Goal: Task Accomplishment & Management: Manage account settings

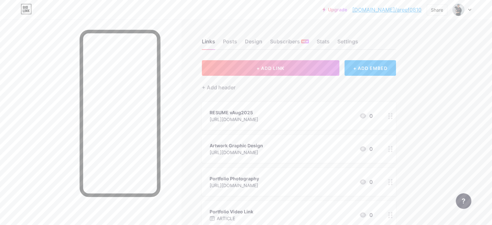
click at [259, 37] on div "Links Posts Design Subscribers NEW Stats Settings" at bounding box center [299, 38] width 194 height 23
click at [237, 41] on div "Posts" at bounding box center [230, 44] width 14 height 12
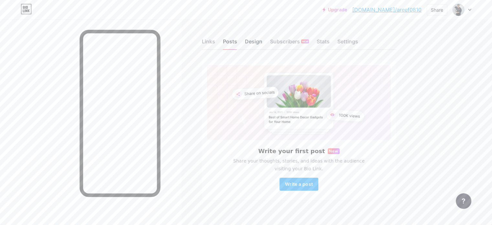
click at [262, 38] on div "Design" at bounding box center [253, 44] width 17 height 12
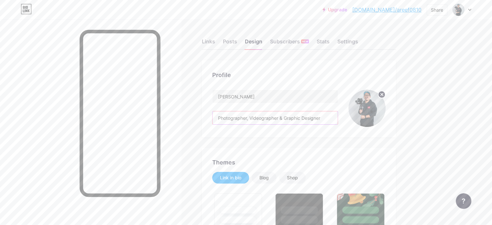
click at [338, 114] on input "Photographer, Videographer & Graphic Designer" at bounding box center [275, 117] width 125 height 13
click at [338, 116] on input "Photographer, Videographer & Graphic Designer" at bounding box center [275, 117] width 125 height 13
drag, startPoint x: 356, startPoint y: 116, endPoint x: 227, endPoint y: 104, distance: 129.4
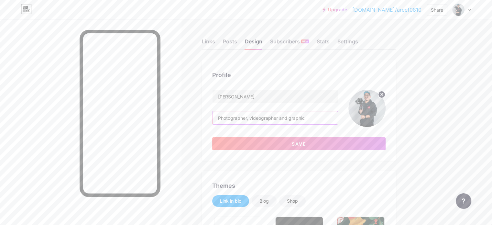
click at [338, 119] on input "Photographer, videographer and graphic" at bounding box center [275, 117] width 125 height 13
type input "Photographer, videographer and graphic designer creating visuals that capture a…"
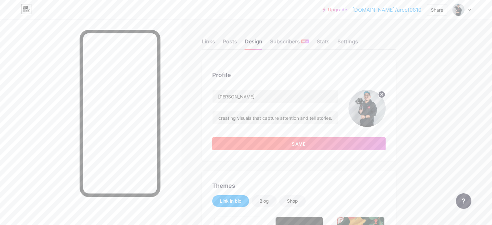
click at [386, 142] on button "Save" at bounding box center [298, 143] width 173 height 13
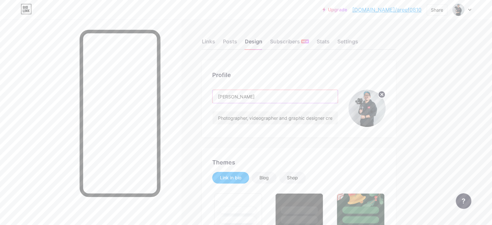
click at [242, 96] on input "[PERSON_NAME]" at bounding box center [275, 96] width 125 height 13
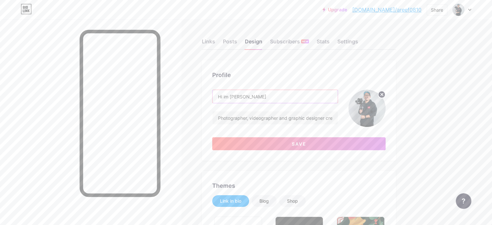
click at [334, 97] on input "Hi im [PERSON_NAME]" at bounding box center [275, 96] width 125 height 13
click at [383, 138] on button "Save" at bounding box center [298, 143] width 173 height 13
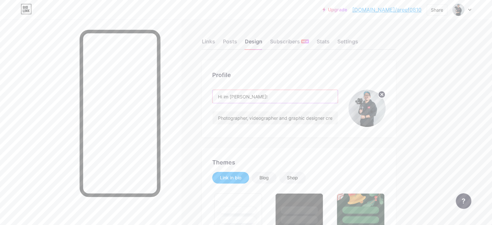
drag, startPoint x: 268, startPoint y: 96, endPoint x: 306, endPoint y: 92, distance: 38.8
click at [306, 92] on input "Hi im [PERSON_NAME]!" at bounding box center [275, 96] width 125 height 13
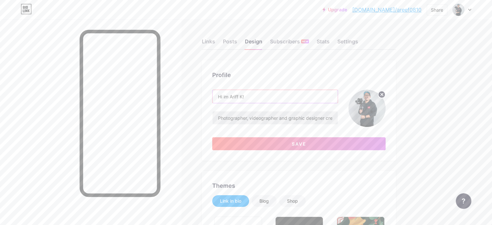
type input "Hi im Ariff K!"
click at [244, 114] on input "Photographer, videographer and graphic designer creating visuals that capture a…" at bounding box center [275, 117] width 125 height 13
type input "I'm Photographer, videographer and graphic designer creating visuals that captu…"
click at [252, 95] on input "Hi im Ariff K!" at bounding box center [275, 96] width 125 height 13
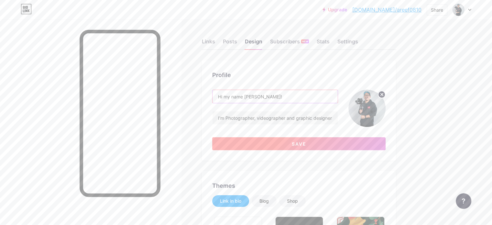
type input "Hi my name [PERSON_NAME]!"
click at [355, 145] on button "Save" at bounding box center [298, 143] width 173 height 13
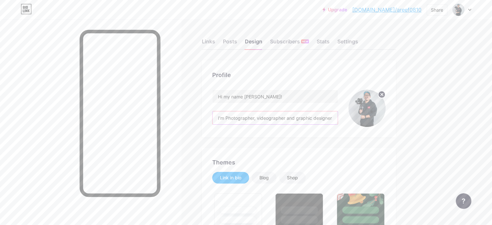
click at [338, 118] on input "I'm Photographer, videographer and graphic designer creating visuals that captu…" at bounding box center [275, 117] width 125 height 13
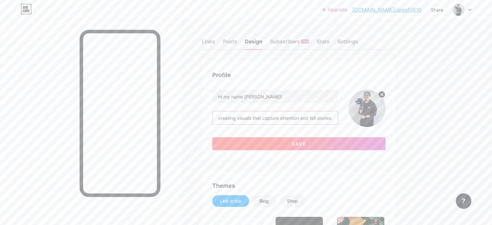
type input "I'm Photographer, videographer and graphic designer creating visuals that captu…"
click at [350, 141] on button "Save" at bounding box center [298, 143] width 173 height 13
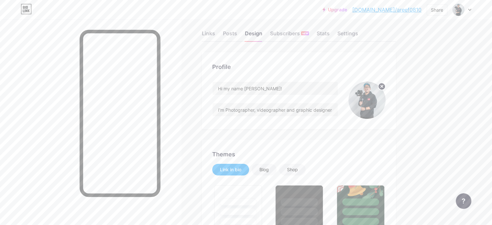
scroll to position [6, 0]
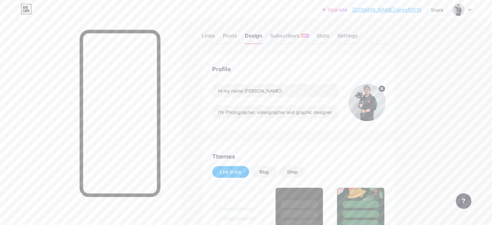
click at [338, 111] on input "I'm Photographer, videographer and graphic designer creating visuals that captu…" at bounding box center [275, 111] width 125 height 13
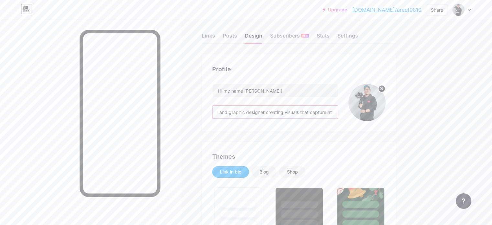
scroll to position [0, 117]
drag, startPoint x: 361, startPoint y: 111, endPoint x: 377, endPoint y: 108, distance: 16.1
click at [377, 108] on div "Hi my name [PERSON_NAME]! I'm Photographer, videographer and graphic designer c…" at bounding box center [298, 102] width 173 height 37
click at [338, 112] on input "I'm Photographer, videographer and graphic designer creating visuals that captu…" at bounding box center [275, 111] width 125 height 13
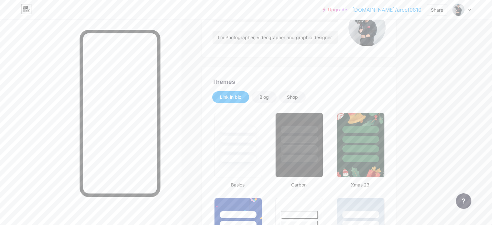
scroll to position [91, 0]
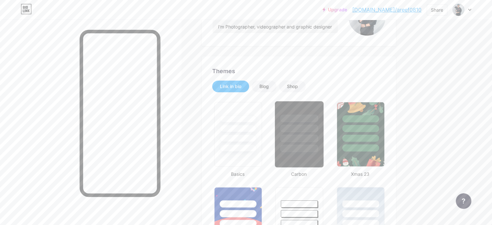
click at [324, 158] on div at bounding box center [299, 134] width 49 height 67
click at [254, 137] on div at bounding box center [238, 138] width 38 height 7
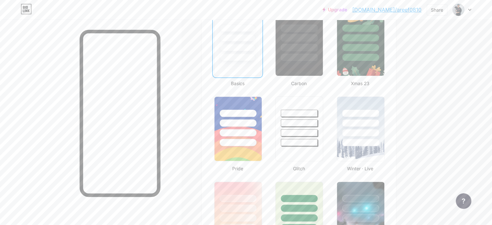
scroll to position [186, 0]
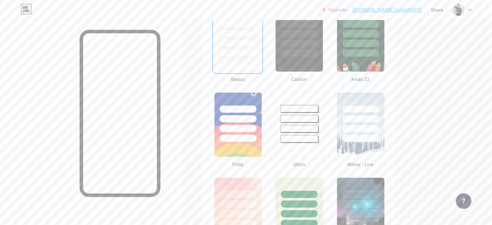
click at [318, 135] on div at bounding box center [300, 138] width 38 height 7
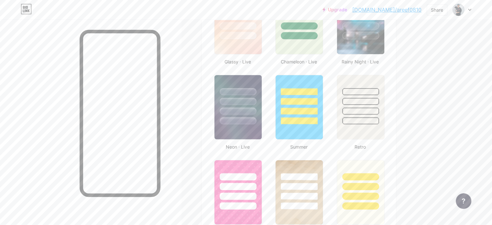
scroll to position [374, 0]
click at [423, 115] on div "Links Posts Design Subscribers NEW Stats Settings Profile Hi my name [PERSON_NA…" at bounding box center [211, 185] width 423 height 1080
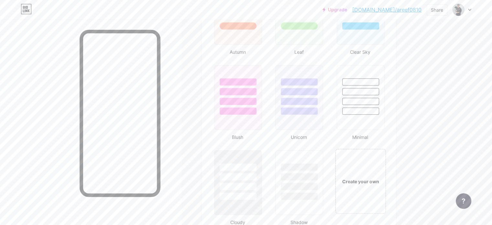
scroll to position [636, 0]
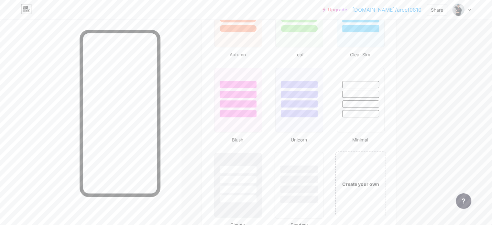
click at [318, 187] on div at bounding box center [300, 188] width 38 height 7
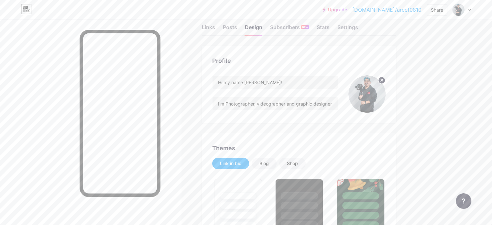
scroll to position [0, 0]
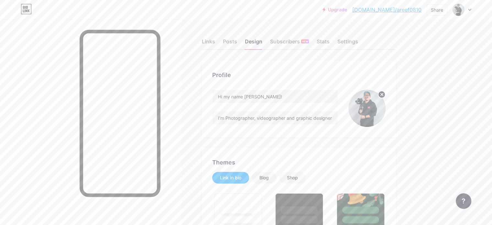
click at [237, 42] on div "Posts" at bounding box center [230, 44] width 14 height 12
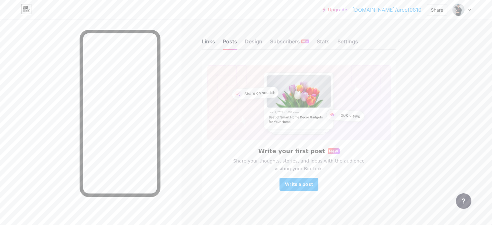
click at [215, 44] on div "Links" at bounding box center [208, 44] width 13 height 12
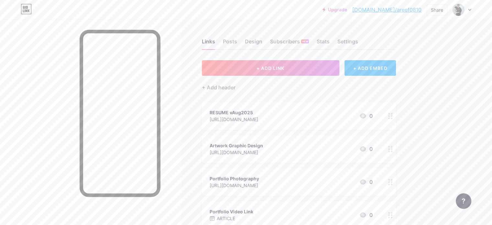
click at [456, 84] on div "Upgrade [DOMAIN_NAME]/areef0... [DOMAIN_NAME]/areef0810 Share Switch accounts H…" at bounding box center [246, 152] width 492 height 304
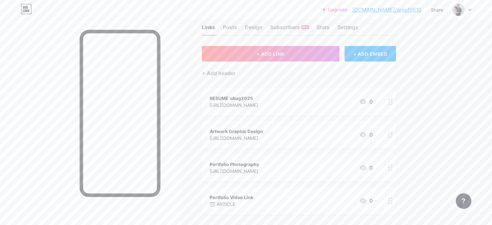
scroll to position [15, 0]
click at [262, 30] on div "Design" at bounding box center [253, 29] width 17 height 12
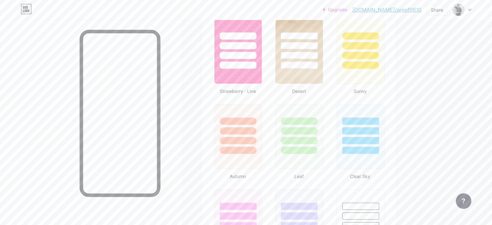
scroll to position [456, 0]
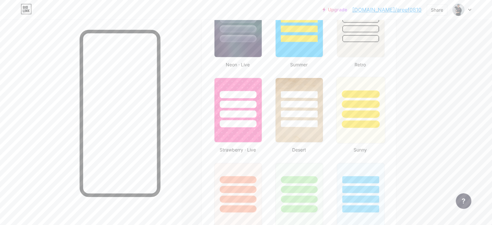
click at [380, 103] on div at bounding box center [361, 103] width 38 height 7
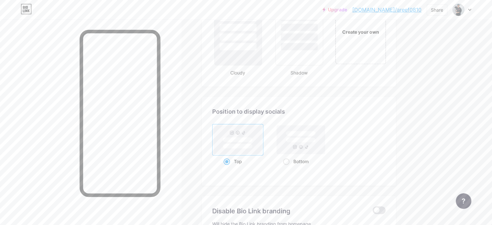
scroll to position [791, 0]
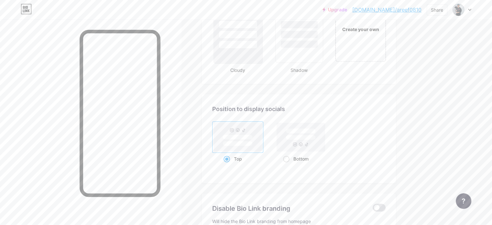
click at [263, 52] on div at bounding box center [238, 30] width 49 height 67
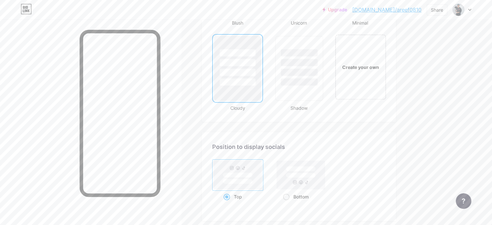
scroll to position [751, 0]
click at [318, 65] on div at bounding box center [300, 64] width 38 height 7
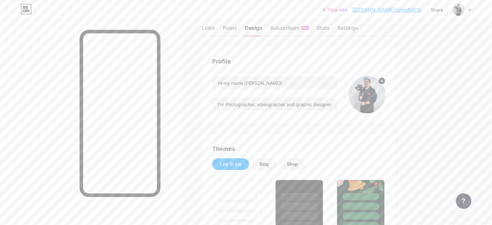
scroll to position [0, 0]
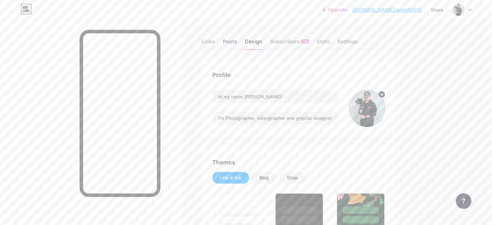
click at [237, 38] on div "Posts" at bounding box center [230, 44] width 14 height 12
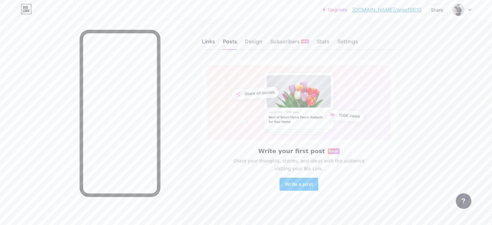
click at [215, 42] on div "Links" at bounding box center [208, 44] width 13 height 12
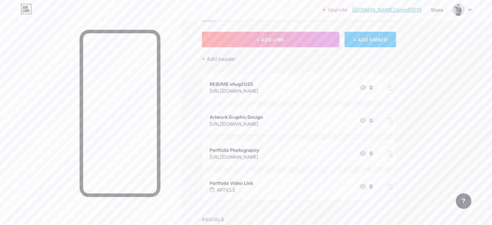
scroll to position [79, 0]
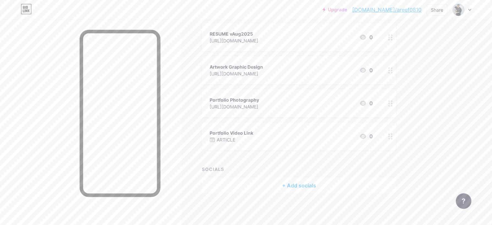
click at [312, 187] on div "+ Add socials" at bounding box center [299, 186] width 194 height 16
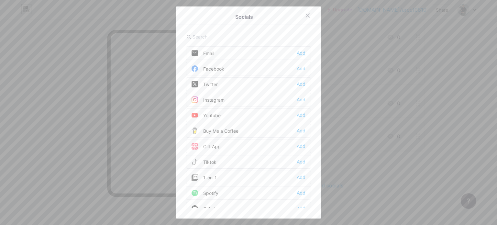
click at [298, 54] on div "Add" at bounding box center [301, 53] width 9 height 6
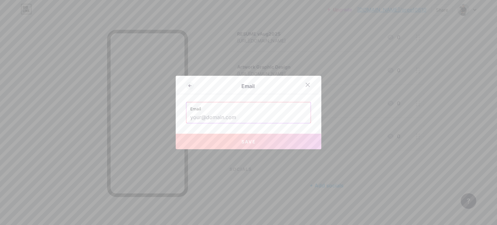
click at [272, 109] on label "Email" at bounding box center [248, 107] width 117 height 10
click at [256, 115] on input "text" at bounding box center [248, 117] width 117 height 11
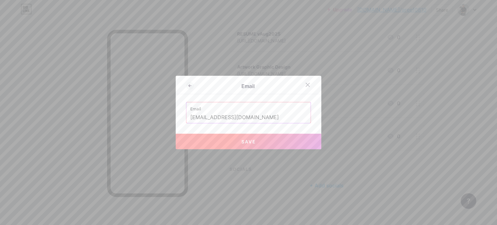
click at [289, 140] on button "Save" at bounding box center [249, 142] width 146 height 16
type input "mailto:[EMAIL_ADDRESS][DOMAIN_NAME]"
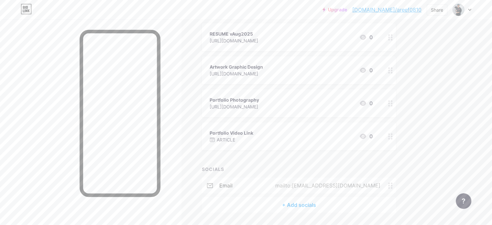
click at [335, 198] on div "+ Add socials" at bounding box center [299, 205] width 194 height 16
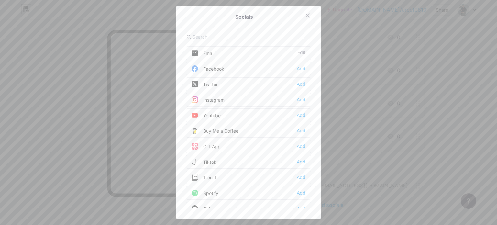
click at [297, 67] on div "Add" at bounding box center [301, 68] width 9 height 6
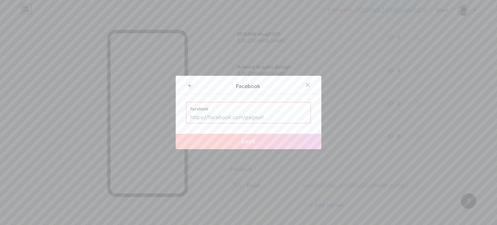
click at [263, 114] on input "text" at bounding box center [248, 117] width 117 height 11
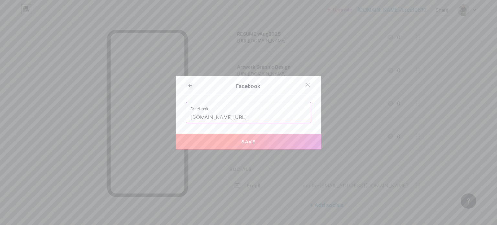
click at [269, 135] on button "Save" at bounding box center [249, 142] width 146 height 16
type input "[URL][DOMAIN_NAME]"
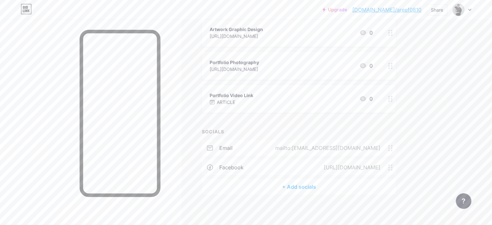
scroll to position [117, 0]
click at [332, 186] on div "+ Add socials" at bounding box center [299, 186] width 194 height 16
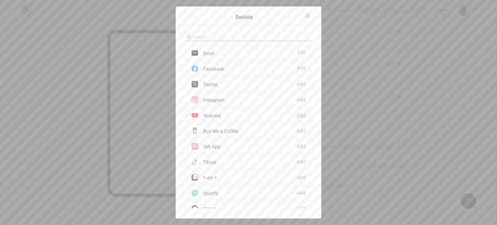
click at [297, 114] on div "Add" at bounding box center [301, 115] width 9 height 6
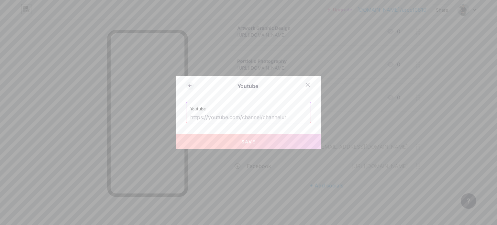
click at [279, 115] on input "text" at bounding box center [248, 117] width 117 height 11
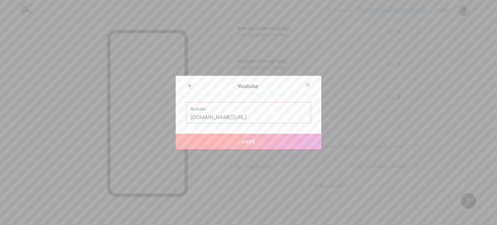
click at [278, 140] on button "Save" at bounding box center [249, 142] width 146 height 16
type input "[URL][DOMAIN_NAME]"
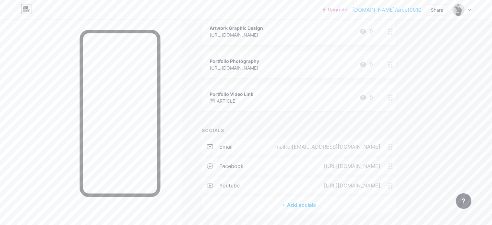
click at [331, 199] on div "+ Add socials" at bounding box center [299, 205] width 194 height 16
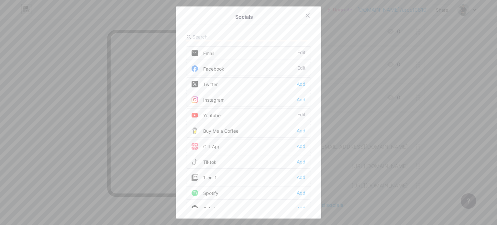
click at [298, 99] on div "Add" at bounding box center [301, 99] width 9 height 6
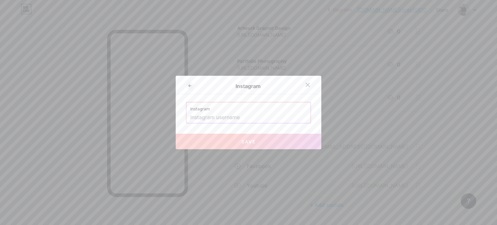
click at [270, 117] on input "text" at bounding box center [248, 117] width 117 height 11
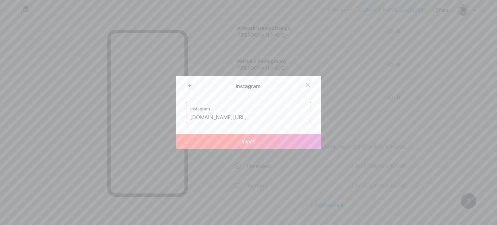
click at [278, 137] on button "Save" at bounding box center [249, 142] width 146 height 16
type input "[URL][DOMAIN_NAME][DOMAIN_NAME]"
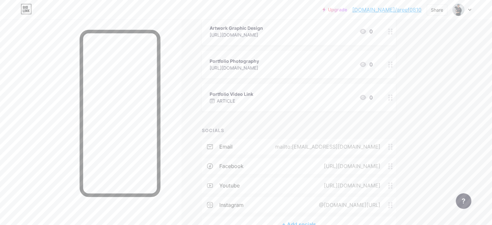
click at [382, 202] on div "@[DOMAIN_NAME][URL]" at bounding box center [349, 205] width 80 height 8
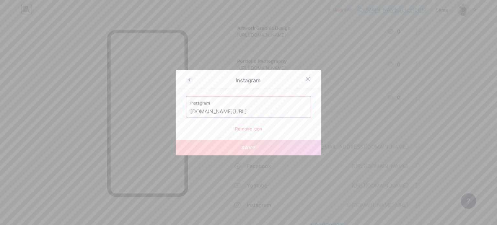
click at [280, 109] on input "[DOMAIN_NAME][URL]" at bounding box center [248, 111] width 117 height 11
click at [280, 108] on input "[DOMAIN_NAME][URL]" at bounding box center [248, 111] width 117 height 11
click at [245, 107] on input "[DOMAIN_NAME][URL]" at bounding box center [248, 111] width 117 height 11
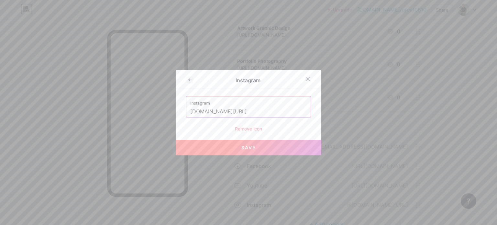
click at [269, 146] on button "Save" at bounding box center [249, 148] width 146 height 16
type input "[URL][DOMAIN_NAME][DOMAIN_NAME]"
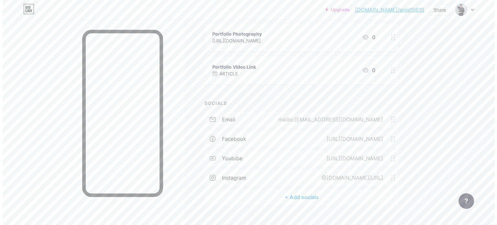
scroll to position [146, 0]
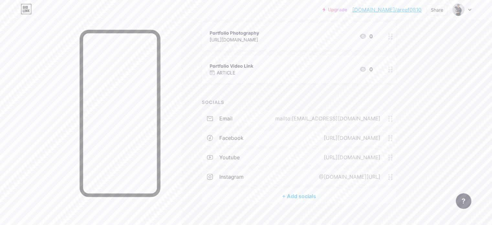
click at [329, 197] on div "+ Add socials" at bounding box center [299, 196] width 194 height 16
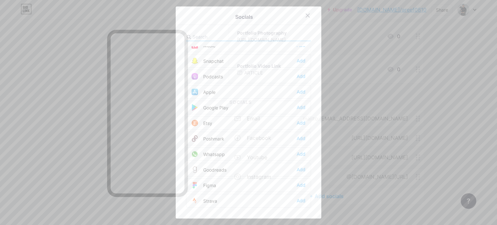
scroll to position [460, 0]
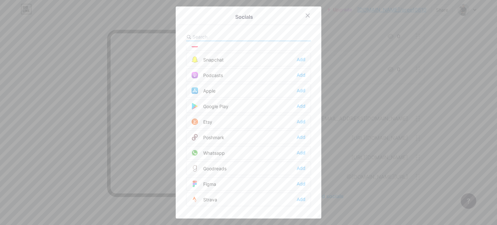
click at [297, 146] on div "Whatsapp Add" at bounding box center [248, 153] width 125 height 14
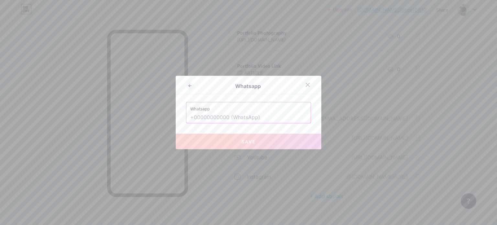
click at [271, 115] on input "text" at bounding box center [248, 117] width 117 height 11
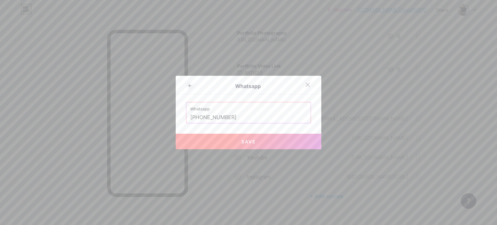
click at [277, 146] on button "Save" at bounding box center [249, 142] width 146 height 16
type input "[URL][DOMAIN_NAME][PHONE_NUMBER]"
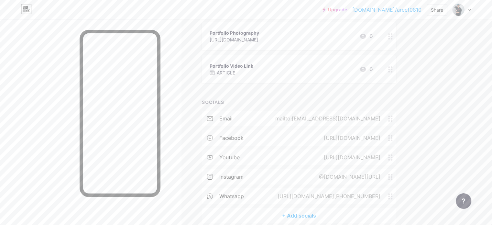
click at [332, 209] on div "+ Add socials" at bounding box center [299, 216] width 194 height 16
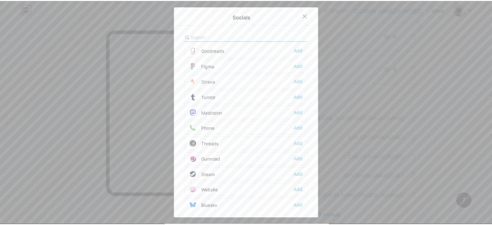
scroll to position [577, 0]
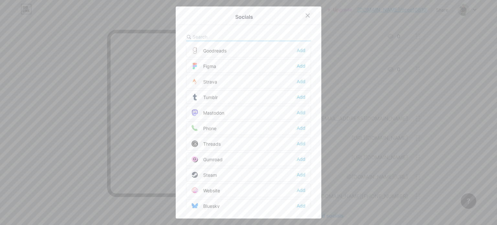
click at [306, 17] on icon at bounding box center [308, 16] width 4 height 4
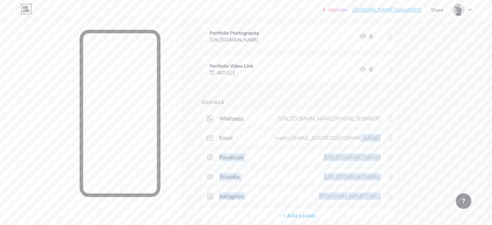
drag, startPoint x: 416, startPoint y: 133, endPoint x: 416, endPoint y: 193, distance: 60.2
click at [396, 193] on div "whatsapp [URL][DOMAIN_NAME][PHONE_NUMBER] email mailto:[EMAIL_ADDRESS][DOMAIN_N…" at bounding box center [299, 159] width 194 height 97
click at [423, 150] on div "Links Posts Design Subscribers NEW Stats Settings + ADD LINK + ADD EMBED + Add …" at bounding box center [211, 65] width 423 height 382
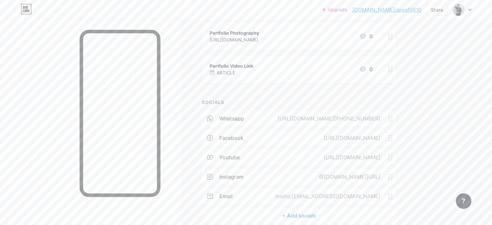
drag, startPoint x: 415, startPoint y: 175, endPoint x: 414, endPoint y: 153, distance: 21.4
click at [396, 153] on div "whatsapp [URL][DOMAIN_NAME][PHONE_NUMBER] facebook [URL][DOMAIN_NAME] youtube […" at bounding box center [299, 159] width 194 height 97
drag, startPoint x: 417, startPoint y: 172, endPoint x: 417, endPoint y: 143, distance: 29.1
click at [396, 143] on div "whatsapp [URL][DOMAIN_NAME][PHONE_NUMBER] facebook [URL][DOMAIN_NAME] youtube […" at bounding box center [299, 159] width 194 height 97
click at [423, 158] on div "Links Posts Design Subscribers NEW Stats Settings + ADD LINK + ADD EMBED + Add …" at bounding box center [211, 65] width 423 height 382
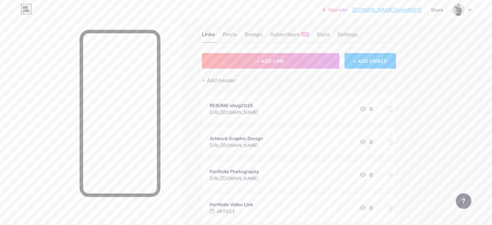
scroll to position [0, 0]
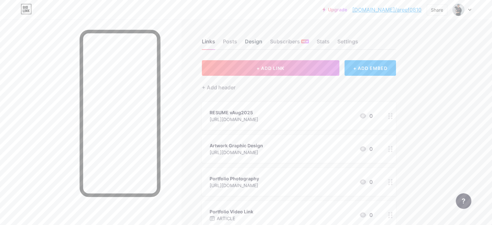
click at [262, 39] on div "Design" at bounding box center [253, 44] width 17 height 12
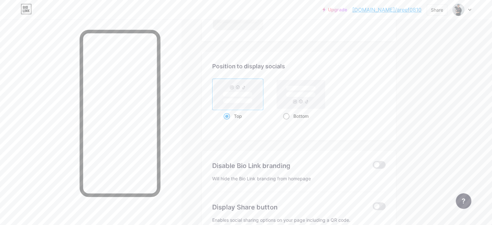
scroll to position [560, 0]
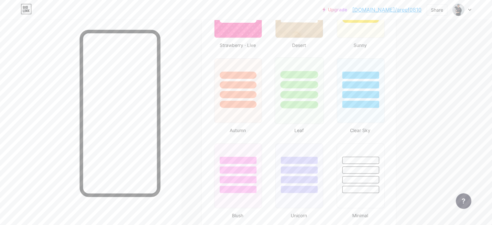
click at [315, 72] on div at bounding box center [300, 74] width 38 height 7
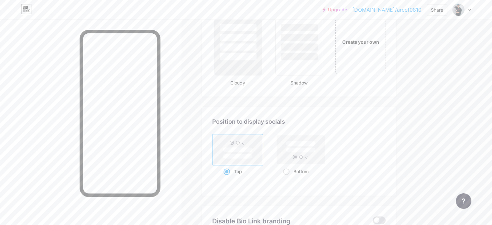
scroll to position [787, 0]
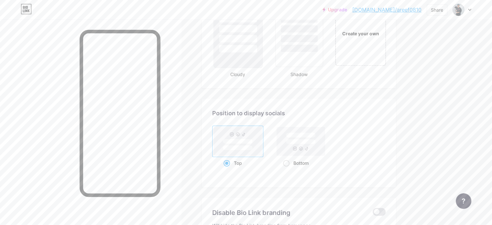
click at [257, 35] on div at bounding box center [238, 38] width 38 height 7
click at [290, 162] on span at bounding box center [286, 163] width 6 height 6
click at [287, 169] on input "Bottom" at bounding box center [285, 171] width 4 height 4
radio input "true"
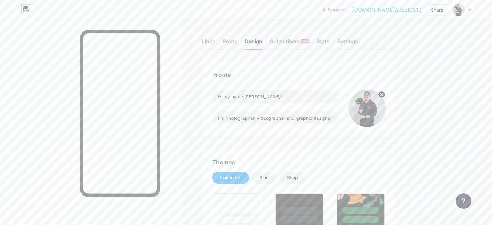
scroll to position [0, 0]
click at [74, 48] on div at bounding box center [90, 131] width 181 height 225
